Goal: Information Seeking & Learning: Learn about a topic

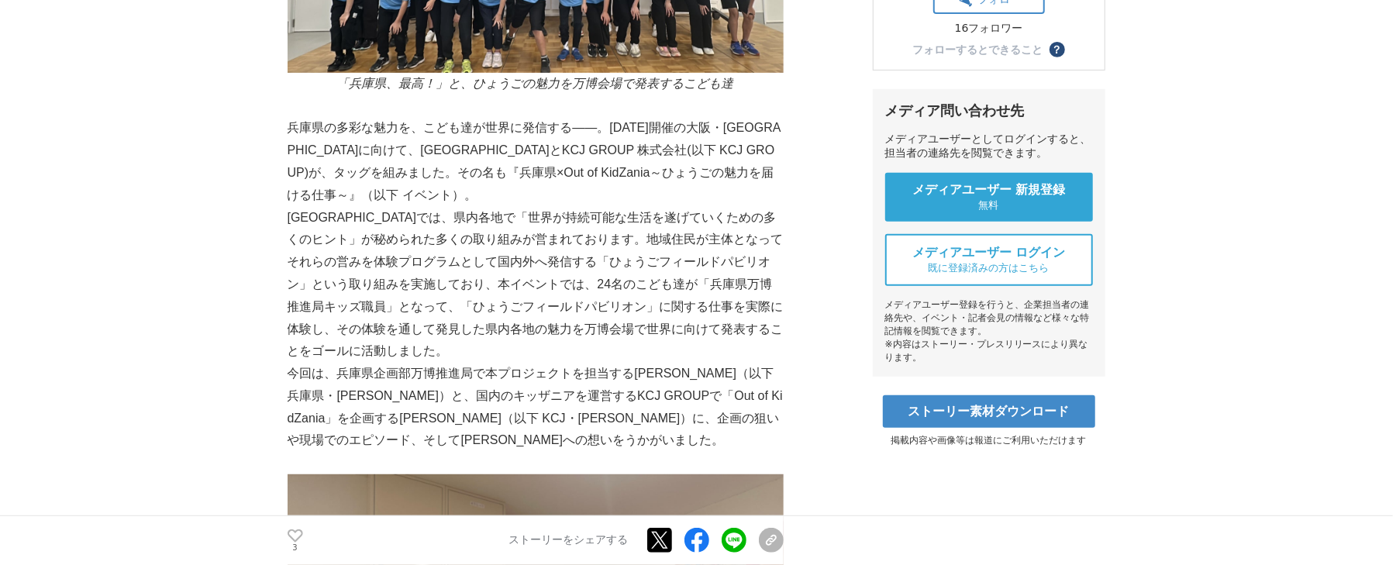
scroll to position [516, 0]
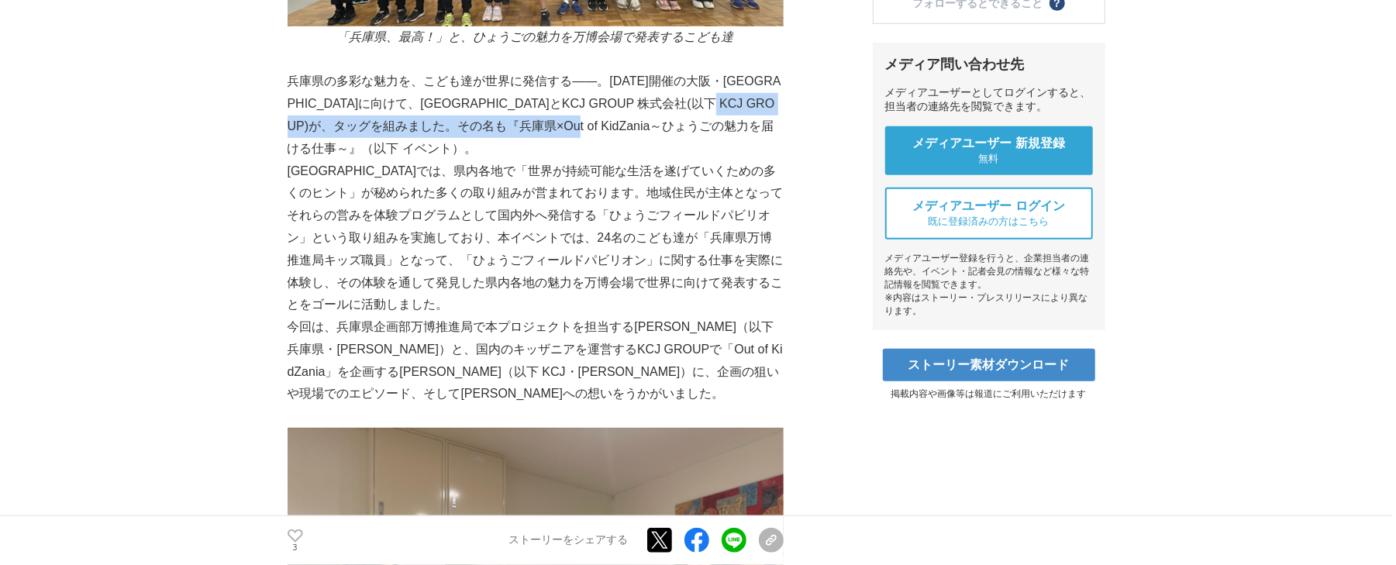
drag, startPoint x: 351, startPoint y: 110, endPoint x: 676, endPoint y: 113, distance: 324.7
click at [676, 113] on p "兵庫県の多彩な魅力を、こども達が世界に発信する——。[DATE]開催の大阪・[GEOGRAPHIC_DATA]に向けて、[GEOGRAPHIC_DATA]とK…" at bounding box center [536, 115] width 496 height 89
copy p "兵庫県×Out of KidZania～ひょうごの魅力を届ける仕事～"
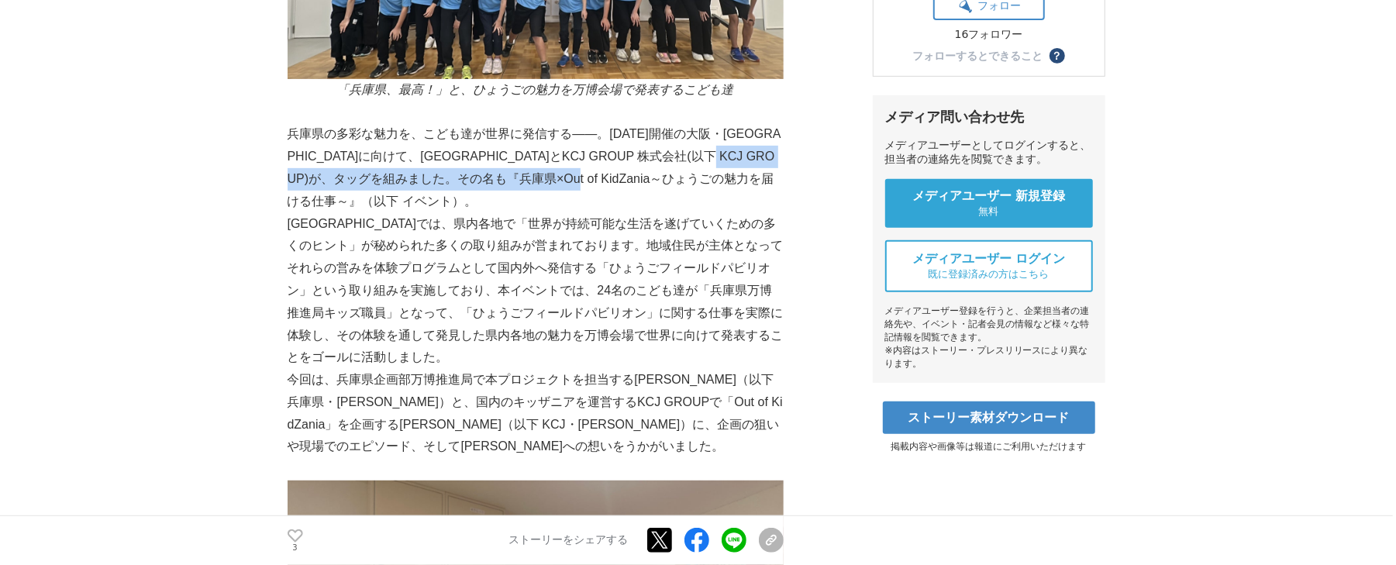
scroll to position [413, 0]
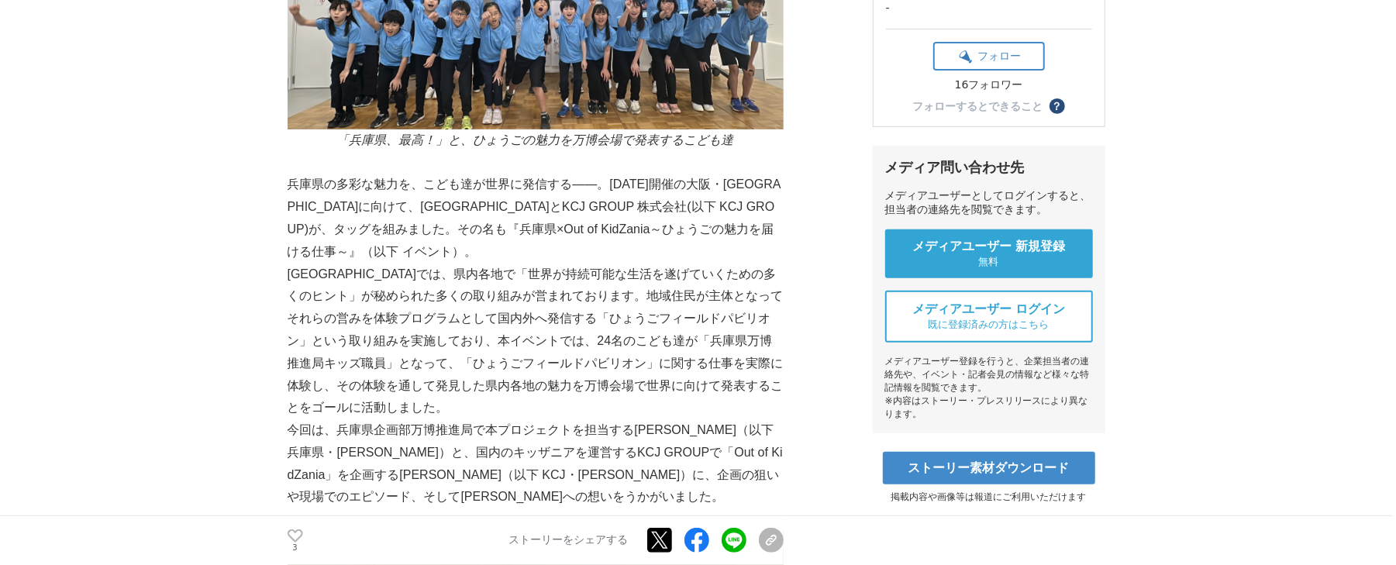
click at [653, 232] on p "兵庫県の多彩な魅力を、こども達が世界に発信する——。[DATE]開催の大阪・[GEOGRAPHIC_DATA]に向けて、[GEOGRAPHIC_DATA]とK…" at bounding box center [536, 218] width 496 height 89
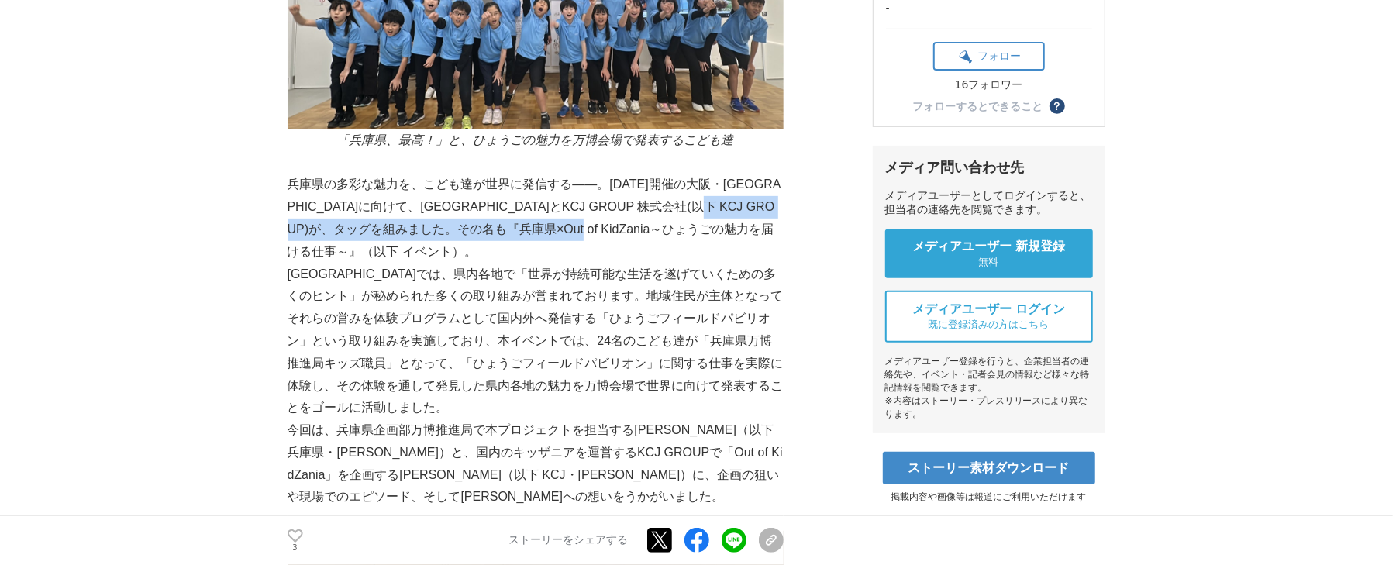
drag, startPoint x: 688, startPoint y: 214, endPoint x: 341, endPoint y: 203, distance: 347.4
click at [341, 203] on p "兵庫県の多彩な魅力を、こども達が世界に発信する——。[DATE]開催の大阪・[GEOGRAPHIC_DATA]に向けて、[GEOGRAPHIC_DATA]とK…" at bounding box center [536, 218] width 496 height 89
copy p "『兵庫県×Out of KidZania～ひょうごの魅力を届ける仕事～』"
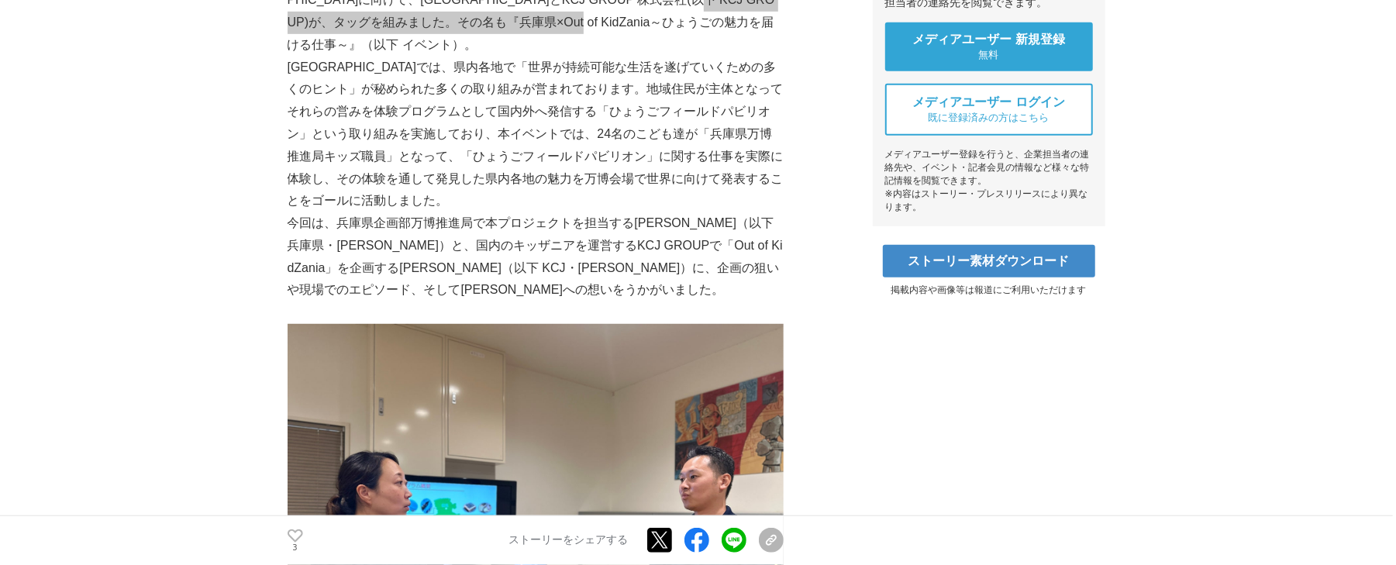
scroll to position [0, 0]
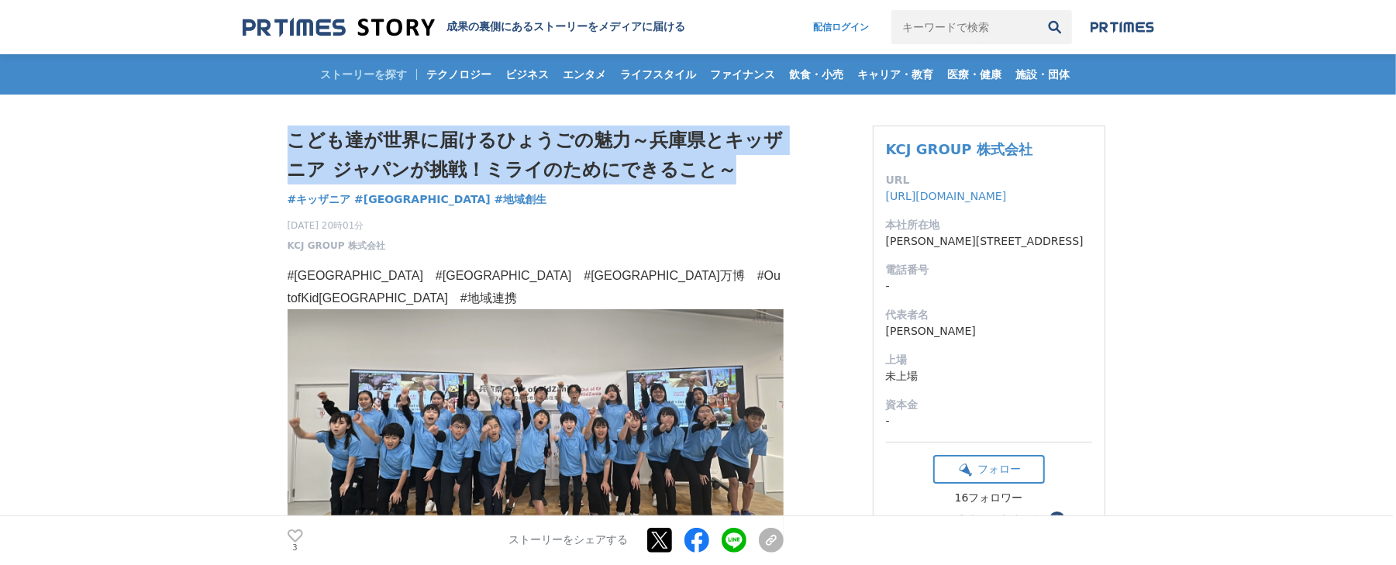
drag, startPoint x: 594, startPoint y: 162, endPoint x: 243, endPoint y: 119, distance: 353.0
copy h1 "こども達が世界に届けるひょうごの魅力～兵庫県とキッザニア ジャパンが挑戦！ミライのためにできること～"
